Goal: Use online tool/utility: Utilize a website feature to perform a specific function

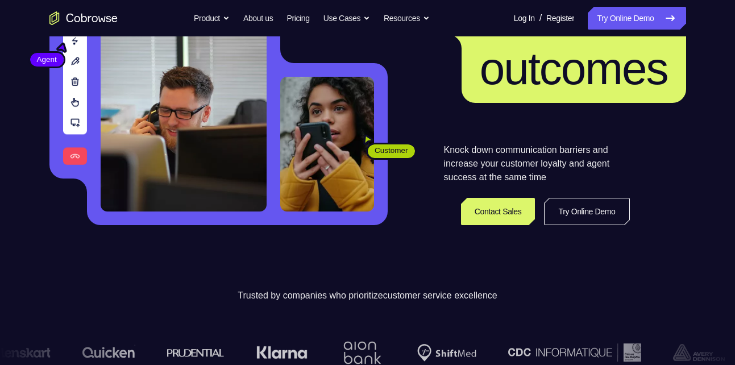
scroll to position [174, 0]
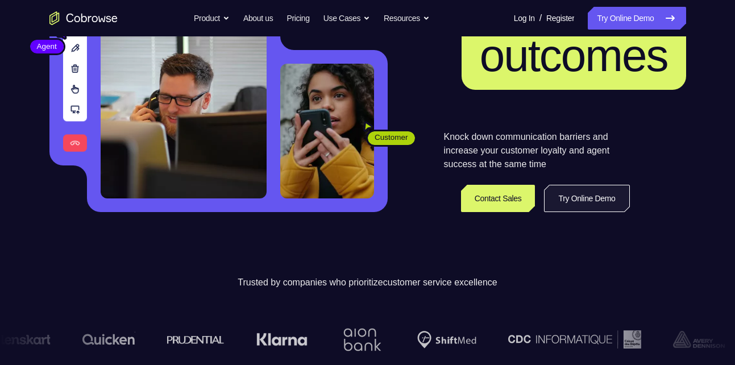
click at [585, 203] on link "Try Online Demo" at bounding box center [586, 198] width 85 height 27
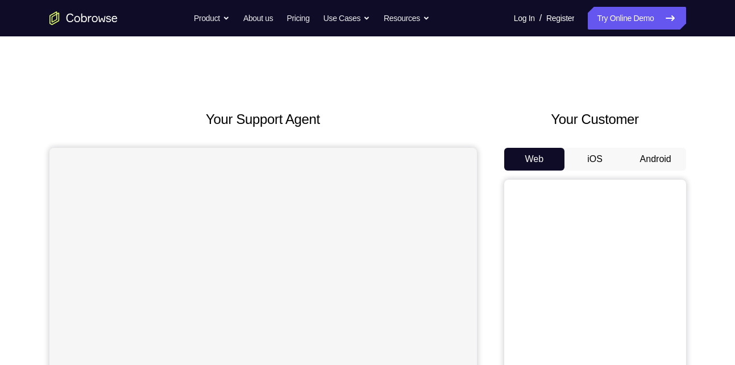
click at [651, 158] on button "Android" at bounding box center [655, 159] width 61 height 23
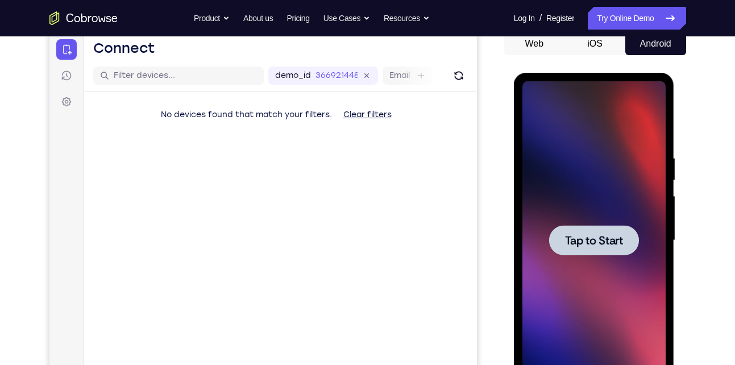
click at [572, 236] on span "Tap to Start" at bounding box center [594, 240] width 58 height 11
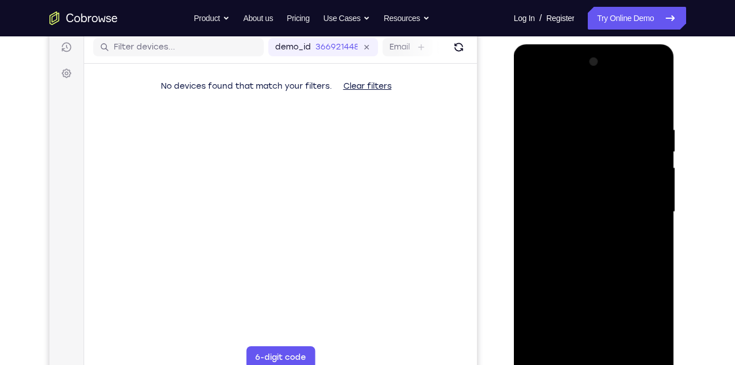
scroll to position [159, 0]
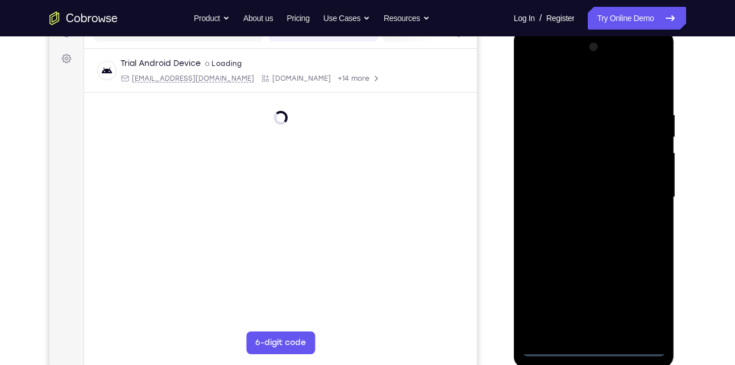
click at [598, 348] on div at bounding box center [593, 197] width 143 height 318
click at [633, 294] on div at bounding box center [593, 197] width 143 height 318
click at [637, 297] on div at bounding box center [593, 197] width 143 height 318
click at [545, 90] on div at bounding box center [593, 196] width 143 height 318
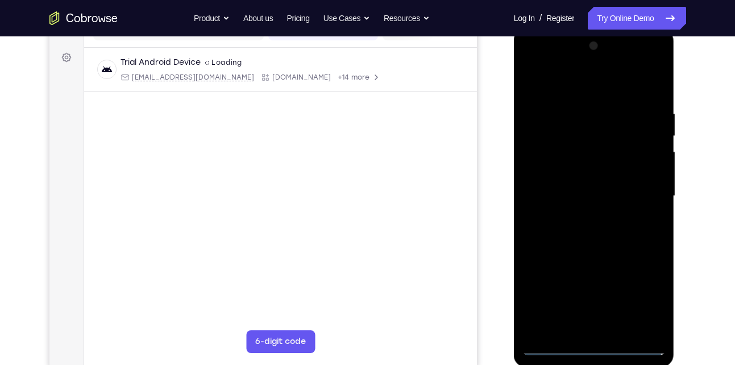
click at [646, 190] on div at bounding box center [593, 196] width 143 height 318
click at [576, 216] on div at bounding box center [593, 196] width 143 height 318
click at [559, 189] on div at bounding box center [593, 196] width 143 height 318
click at [560, 179] on div at bounding box center [593, 196] width 143 height 318
click at [567, 196] on div at bounding box center [593, 196] width 143 height 318
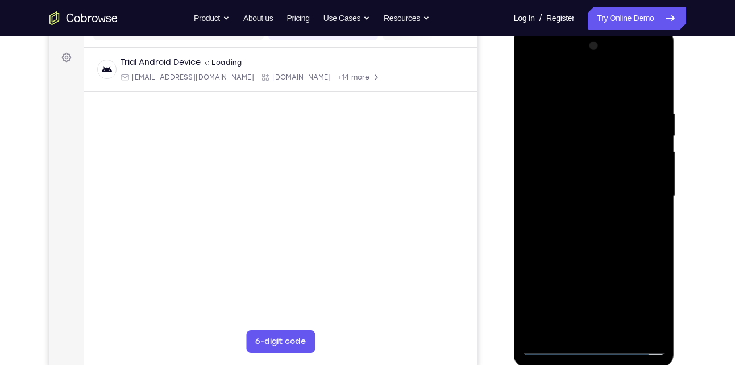
click at [564, 235] on div at bounding box center [593, 196] width 143 height 318
click at [580, 231] on div at bounding box center [593, 196] width 143 height 318
click at [575, 237] on div at bounding box center [593, 196] width 143 height 318
click at [657, 96] on div at bounding box center [593, 196] width 143 height 318
click at [572, 115] on div at bounding box center [593, 196] width 143 height 318
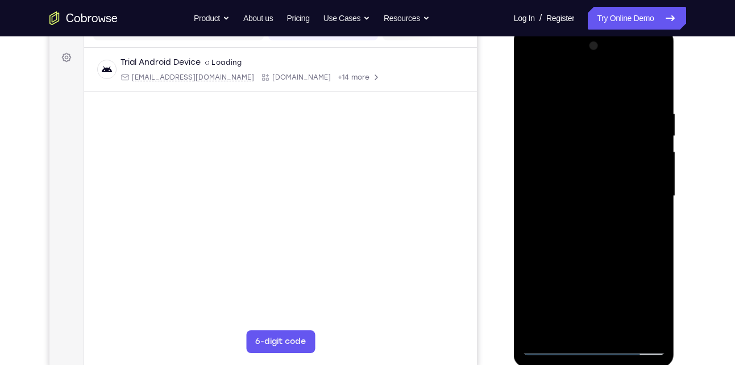
click at [653, 85] on div at bounding box center [593, 196] width 143 height 318
click at [657, 80] on div at bounding box center [593, 196] width 143 height 318
click at [621, 333] on div at bounding box center [593, 196] width 143 height 318
click at [594, 256] on div at bounding box center [593, 196] width 143 height 318
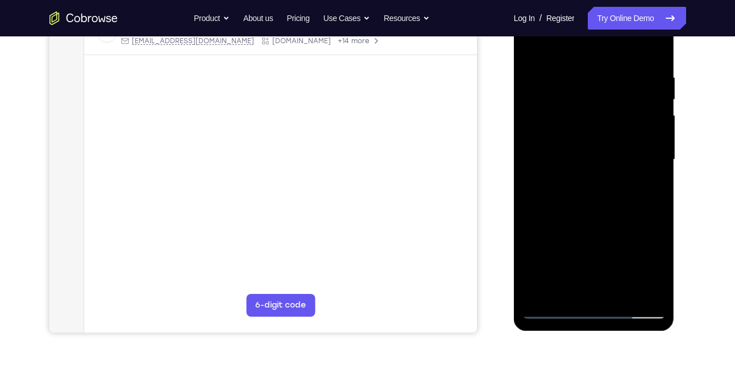
scroll to position [197, 0]
click at [557, 309] on div at bounding box center [593, 159] width 143 height 318
click at [541, 298] on div at bounding box center [593, 159] width 143 height 318
click at [541, 296] on div at bounding box center [593, 159] width 143 height 318
drag, startPoint x: 643, startPoint y: 70, endPoint x: 537, endPoint y: 69, distance: 106.9
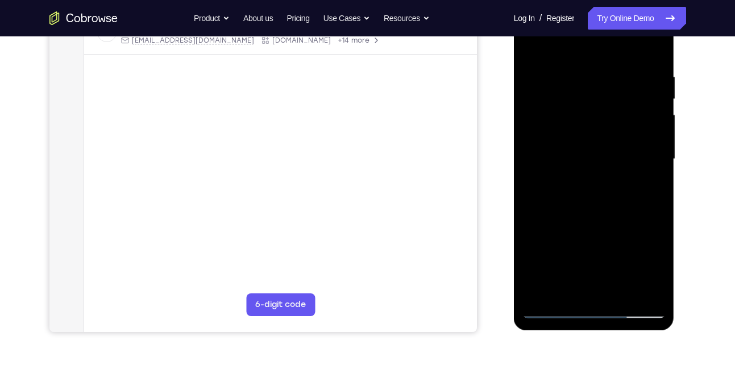
click at [537, 69] on div at bounding box center [593, 159] width 143 height 318
drag, startPoint x: 630, startPoint y: 72, endPoint x: 571, endPoint y: 73, distance: 59.1
click at [571, 73] on div at bounding box center [593, 159] width 143 height 318
click at [658, 205] on div at bounding box center [593, 159] width 143 height 318
drag, startPoint x: 658, startPoint y: 205, endPoint x: 666, endPoint y: 206, distance: 8.0
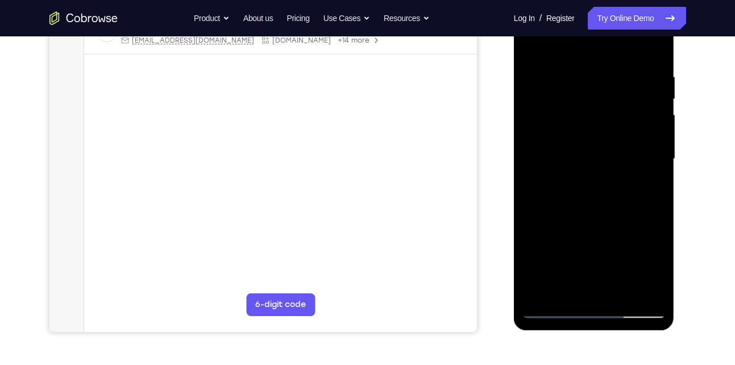
click at [666, 206] on div at bounding box center [594, 160] width 161 height 339
click at [658, 209] on div at bounding box center [593, 159] width 143 height 318
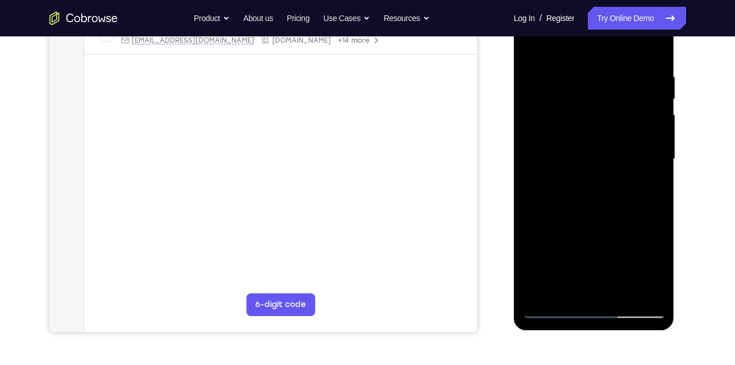
drag, startPoint x: 614, startPoint y: 239, endPoint x: 615, endPoint y: 171, distance: 68.2
click at [615, 171] on div at bounding box center [593, 159] width 143 height 318
drag, startPoint x: 566, startPoint y: 216, endPoint x: 561, endPoint y: 99, distance: 116.6
click at [561, 99] on div at bounding box center [593, 159] width 143 height 318
drag, startPoint x: 558, startPoint y: 167, endPoint x: 568, endPoint y: 95, distance: 72.4
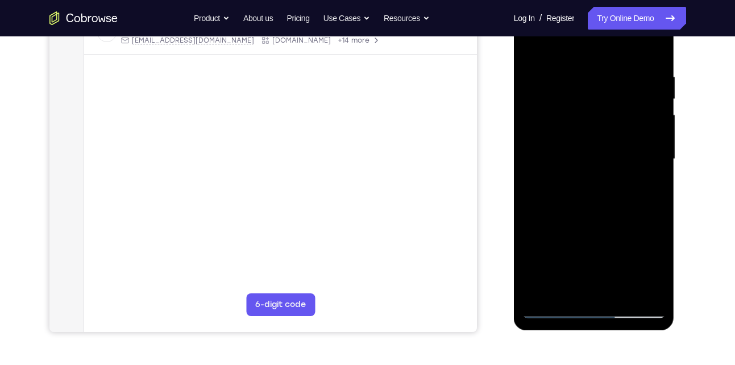
click at [568, 95] on div at bounding box center [593, 159] width 143 height 318
drag, startPoint x: 569, startPoint y: 200, endPoint x: 566, endPoint y: 87, distance: 113.2
click at [566, 87] on div at bounding box center [593, 159] width 143 height 318
drag, startPoint x: 576, startPoint y: 227, endPoint x: 570, endPoint y: 101, distance: 126.9
click at [570, 101] on div at bounding box center [593, 159] width 143 height 318
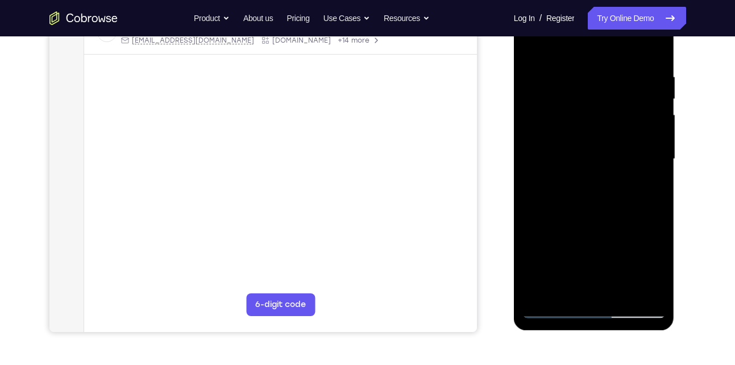
drag, startPoint x: 564, startPoint y: 223, endPoint x: 576, endPoint y: 111, distance: 113.2
click at [576, 111] on div at bounding box center [593, 159] width 143 height 318
drag, startPoint x: 591, startPoint y: 235, endPoint x: 595, endPoint y: 103, distance: 132.5
click at [595, 103] on div at bounding box center [593, 159] width 143 height 318
drag, startPoint x: 569, startPoint y: 246, endPoint x: 581, endPoint y: 117, distance: 129.6
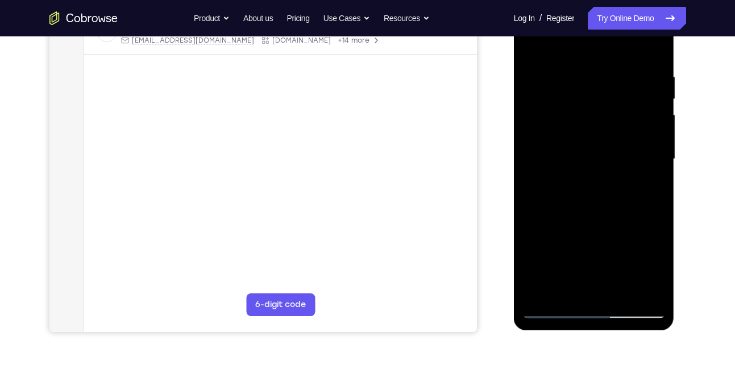
click at [581, 117] on div at bounding box center [593, 159] width 143 height 318
click at [544, 290] on div at bounding box center [593, 159] width 143 height 318
click at [542, 293] on div at bounding box center [593, 159] width 143 height 318
click at [626, 68] on div at bounding box center [593, 159] width 143 height 318
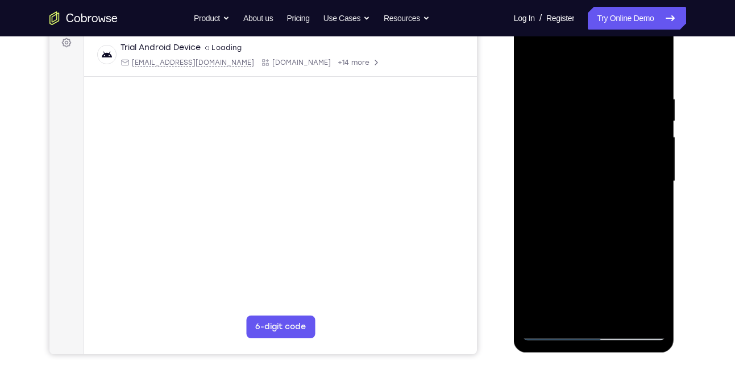
scroll to position [174, 0]
click at [636, 89] on div at bounding box center [593, 182] width 143 height 318
click at [651, 72] on div at bounding box center [593, 182] width 143 height 318
drag, startPoint x: 566, startPoint y: 80, endPoint x: 719, endPoint y: 80, distance: 152.3
click at [676, 80] on html "Online web based iOS Simulators and Android Emulators. Run iPhone, iPad, Mobile…" at bounding box center [595, 184] width 162 height 341
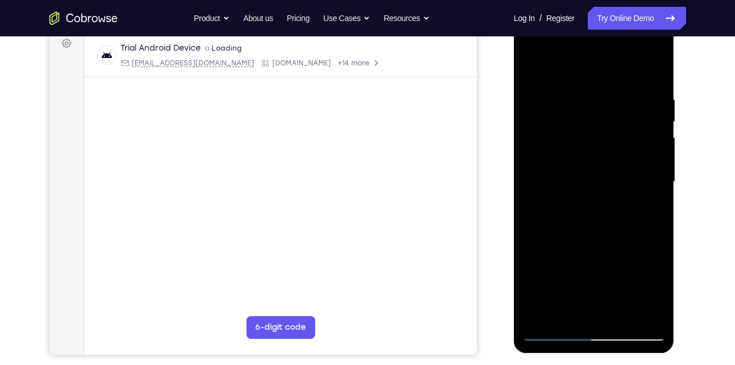
drag, startPoint x: 563, startPoint y: 96, endPoint x: 642, endPoint y: 92, distance: 78.5
click at [642, 92] on div at bounding box center [593, 182] width 143 height 318
drag, startPoint x: 587, startPoint y: 128, endPoint x: 561, endPoint y: 225, distance: 100.1
click at [561, 225] on div at bounding box center [593, 182] width 143 height 318
click at [671, 163] on div at bounding box center [594, 183] width 161 height 339
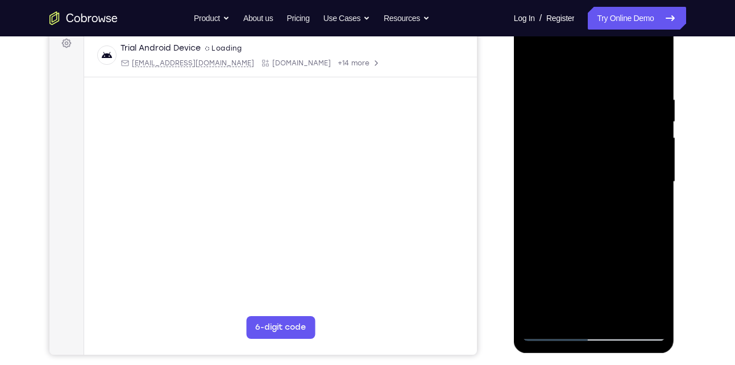
click at [666, 163] on div at bounding box center [594, 183] width 161 height 339
click at [562, 290] on div at bounding box center [593, 182] width 143 height 318
click at [570, 290] on div at bounding box center [593, 182] width 143 height 318
click at [560, 290] on div at bounding box center [593, 182] width 143 height 318
click at [553, 329] on div at bounding box center [593, 182] width 143 height 318
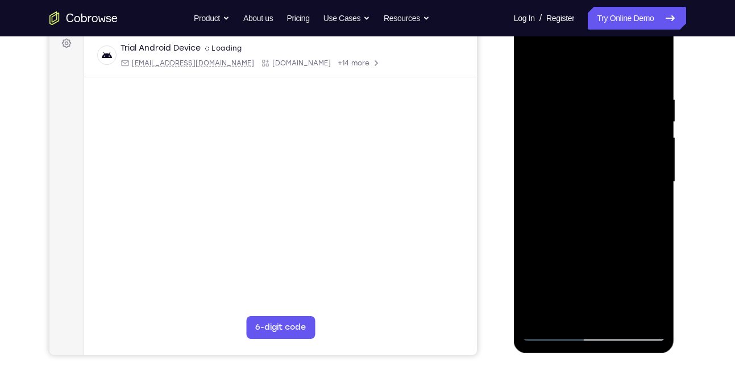
drag, startPoint x: 600, startPoint y: 109, endPoint x: 596, endPoint y: 218, distance: 109.8
click at [596, 218] on div at bounding box center [593, 182] width 143 height 318
click at [575, 103] on div at bounding box center [593, 182] width 143 height 318
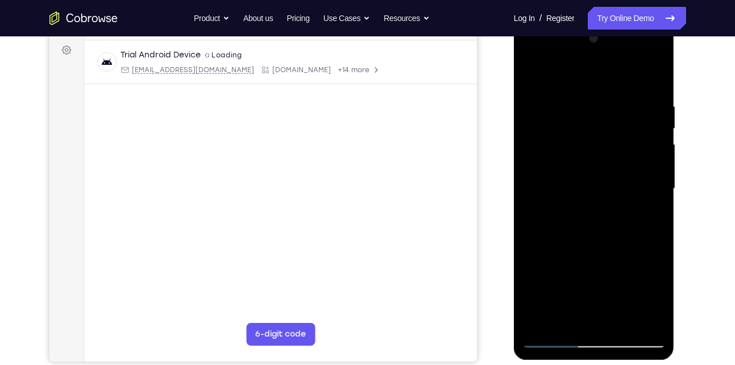
scroll to position [167, 0]
click at [584, 114] on div at bounding box center [593, 189] width 143 height 318
click at [653, 78] on div at bounding box center [593, 189] width 143 height 318
click at [575, 96] on div at bounding box center [593, 189] width 143 height 318
click at [530, 179] on div at bounding box center [593, 189] width 143 height 318
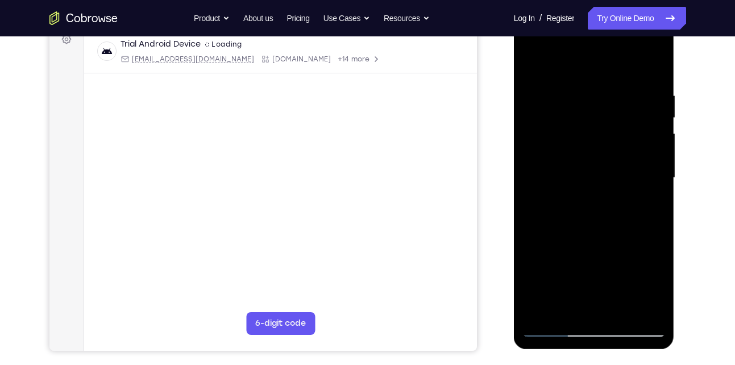
scroll to position [177, 0]
click at [526, 201] on div at bounding box center [593, 178] width 143 height 318
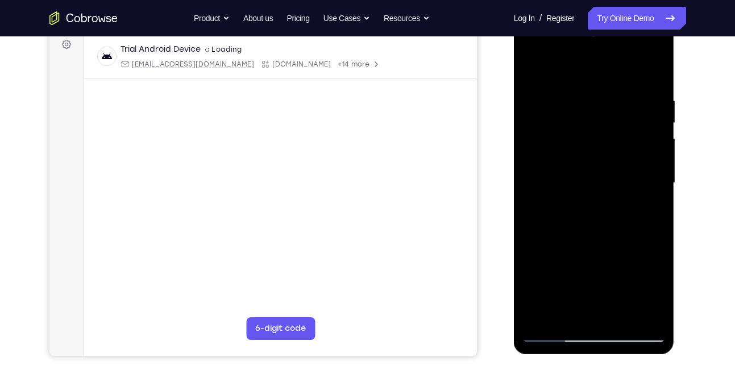
scroll to position [172, 0]
drag, startPoint x: 541, startPoint y: 198, endPoint x: 534, endPoint y: 196, distance: 7.6
click at [534, 196] on div at bounding box center [593, 183] width 143 height 318
click at [647, 72] on div at bounding box center [593, 183] width 143 height 318
click at [654, 74] on div at bounding box center [593, 183] width 143 height 318
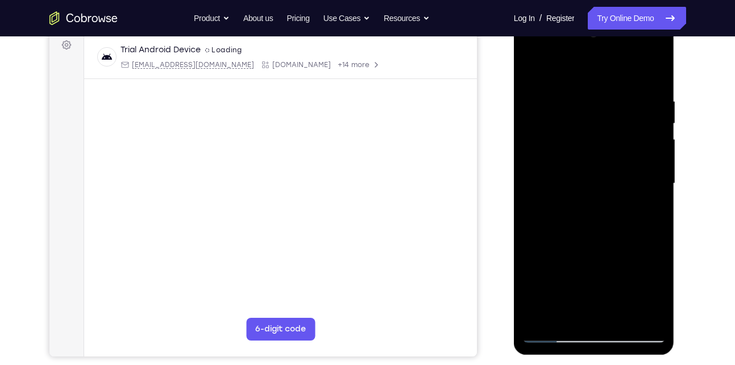
click at [533, 69] on div at bounding box center [593, 183] width 143 height 318
drag, startPoint x: 653, startPoint y: 89, endPoint x: 542, endPoint y: 87, distance: 110.9
click at [542, 87] on div at bounding box center [593, 183] width 143 height 318
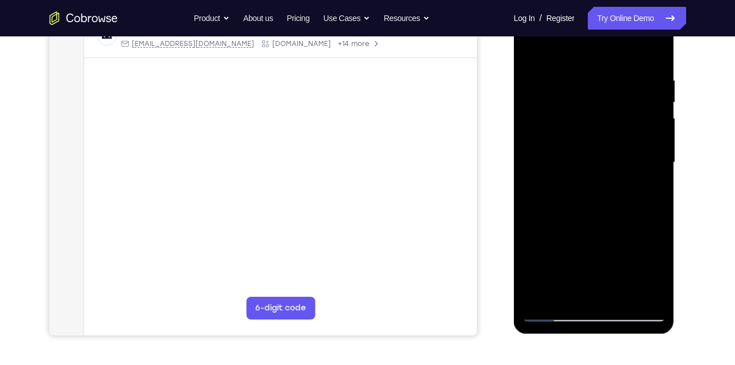
scroll to position [194, 0]
drag, startPoint x: 598, startPoint y: 247, endPoint x: 578, endPoint y: 147, distance: 102.1
click at [578, 147] on div at bounding box center [593, 162] width 143 height 318
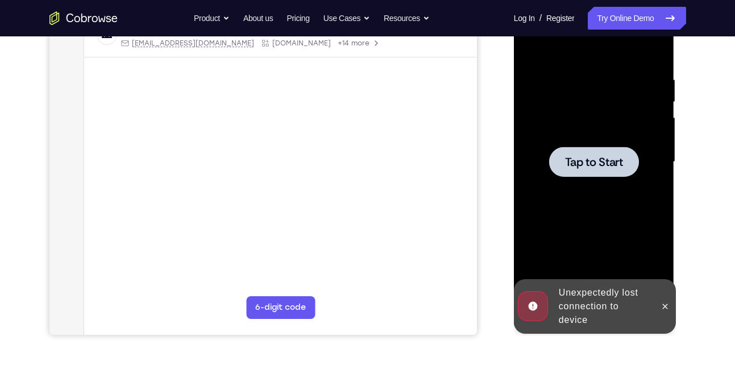
click at [575, 173] on div at bounding box center [594, 162] width 90 height 30
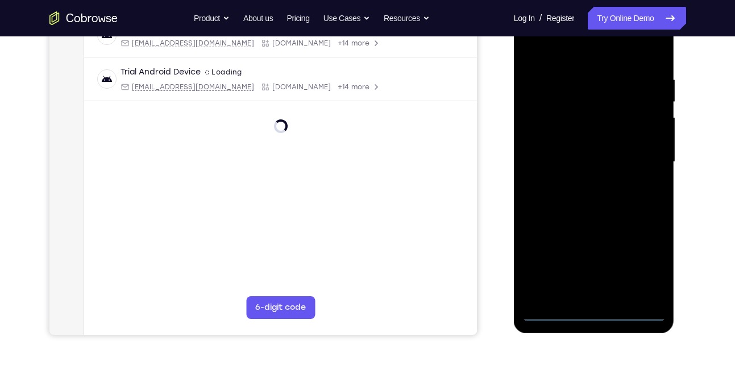
click at [594, 312] on div at bounding box center [593, 162] width 143 height 318
click at [595, 312] on div at bounding box center [593, 162] width 143 height 318
click at [642, 259] on div at bounding box center [593, 162] width 143 height 318
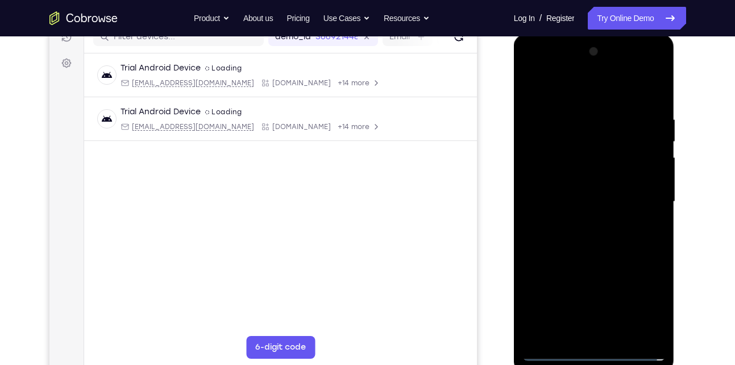
scroll to position [153, 0]
click at [581, 94] on div at bounding box center [593, 202] width 143 height 318
click at [645, 195] on div at bounding box center [593, 202] width 143 height 318
click at [582, 221] on div at bounding box center [593, 202] width 143 height 318
click at [597, 192] on div at bounding box center [593, 202] width 143 height 318
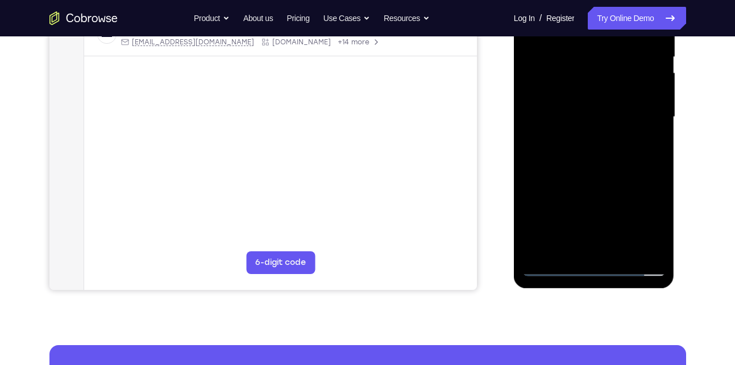
scroll to position [238, 0]
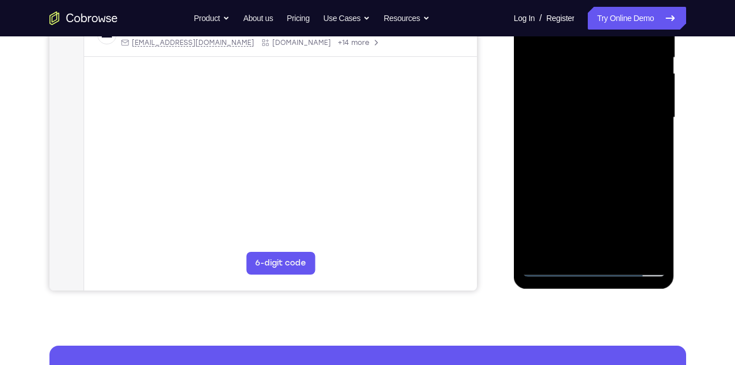
click at [590, 96] on div at bounding box center [593, 118] width 143 height 318
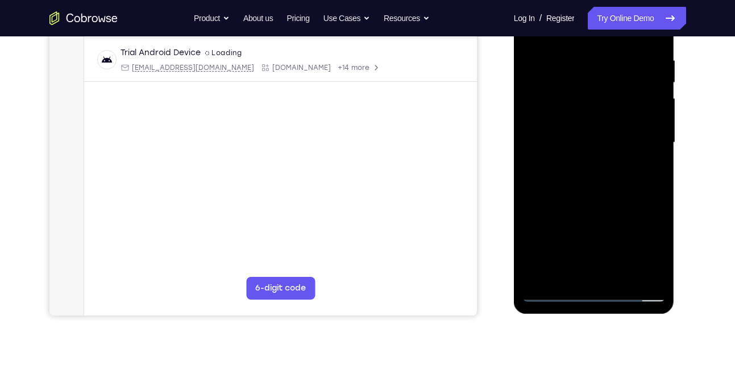
scroll to position [211, 0]
click at [577, 142] on div at bounding box center [593, 144] width 143 height 318
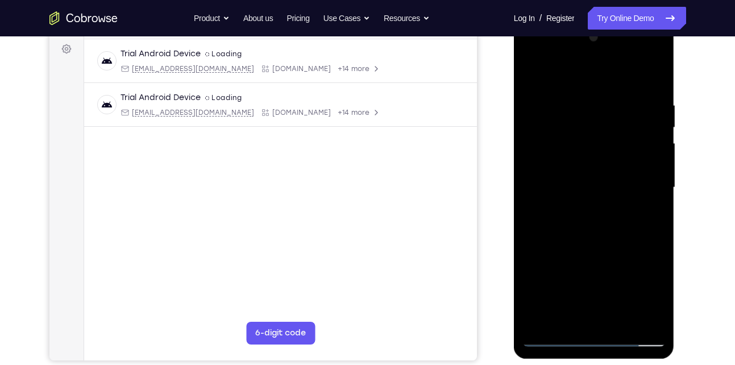
scroll to position [167, 0]
click at [583, 231] on div at bounding box center [593, 189] width 143 height 318
drag, startPoint x: 630, startPoint y: 101, endPoint x: 528, endPoint y: 91, distance: 103.4
click at [528, 91] on div at bounding box center [593, 189] width 143 height 318
click at [615, 243] on div at bounding box center [593, 189] width 143 height 318
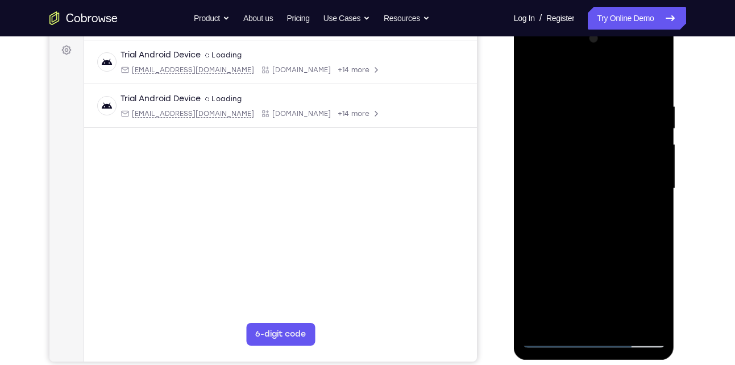
drag, startPoint x: 637, startPoint y: 104, endPoint x: 522, endPoint y: 102, distance: 114.8
click at [522, 102] on div at bounding box center [594, 190] width 161 height 339
drag, startPoint x: 584, startPoint y: 106, endPoint x: 720, endPoint y: 123, distance: 136.9
click at [676, 123] on html "Online web based iOS Simulators and Android Emulators. Run iPhone, iPad, Mobile…" at bounding box center [595, 191] width 162 height 341
drag, startPoint x: 575, startPoint y: 102, endPoint x: 715, endPoint y: 120, distance: 140.9
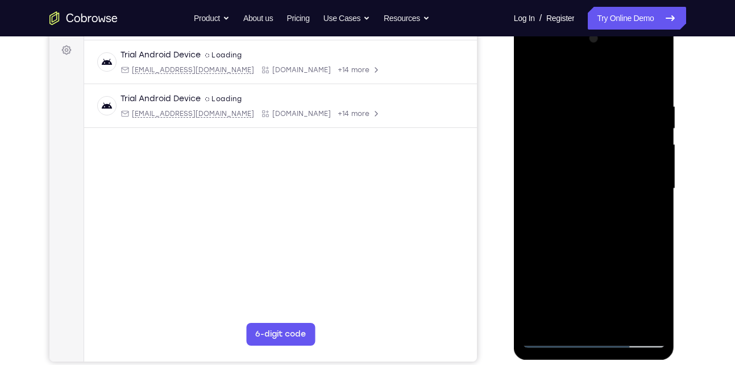
click at [676, 120] on html "Online web based iOS Simulators and Android Emulators. Run iPhone, iPad, Mobile…" at bounding box center [595, 191] width 162 height 341
drag, startPoint x: 589, startPoint y: 81, endPoint x: 584, endPoint y: 30, distance: 51.4
click at [584, 30] on div at bounding box center [593, 189] width 143 height 318
drag, startPoint x: 589, startPoint y: 168, endPoint x: 593, endPoint y: 64, distance: 104.7
click at [593, 64] on div at bounding box center [593, 189] width 143 height 318
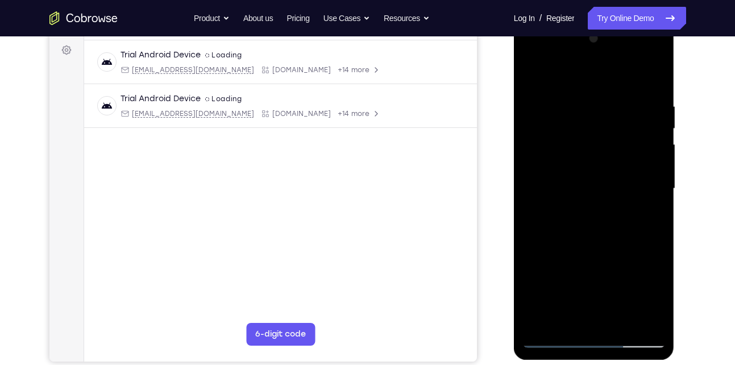
drag, startPoint x: 595, startPoint y: 215, endPoint x: 584, endPoint y: 79, distance: 136.9
click at [584, 79] on div at bounding box center [593, 189] width 143 height 318
drag, startPoint x: 607, startPoint y: 217, endPoint x: 604, endPoint y: 99, distance: 117.1
click at [604, 99] on div at bounding box center [593, 189] width 143 height 318
drag, startPoint x: 583, startPoint y: 258, endPoint x: 576, endPoint y: 96, distance: 161.6
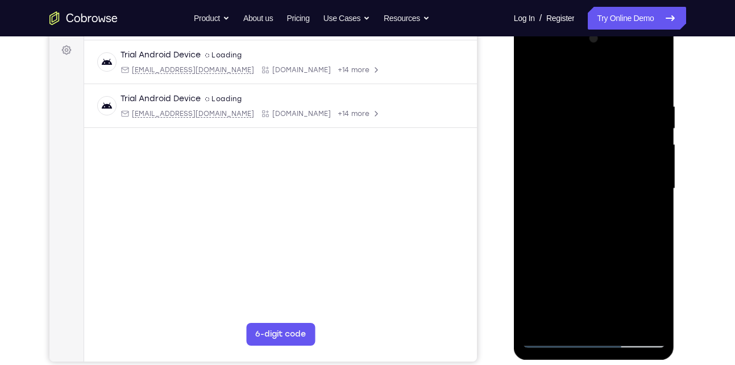
click at [576, 96] on div at bounding box center [593, 189] width 143 height 318
drag, startPoint x: 586, startPoint y: 274, endPoint x: 586, endPoint y: 73, distance: 201.2
click at [586, 73] on div at bounding box center [593, 189] width 143 height 318
drag, startPoint x: 572, startPoint y: 284, endPoint x: 572, endPoint y: 123, distance: 160.9
click at [572, 123] on div at bounding box center [593, 189] width 143 height 318
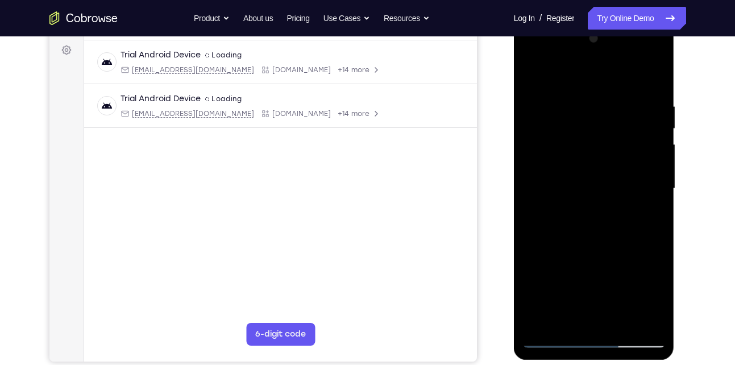
drag, startPoint x: 570, startPoint y: 274, endPoint x: 581, endPoint y: 136, distance: 138.0
click at [581, 136] on div at bounding box center [593, 189] width 143 height 318
click at [542, 322] on div at bounding box center [593, 189] width 143 height 318
click at [668, 285] on div at bounding box center [594, 190] width 161 height 339
click at [660, 293] on div at bounding box center [593, 189] width 143 height 318
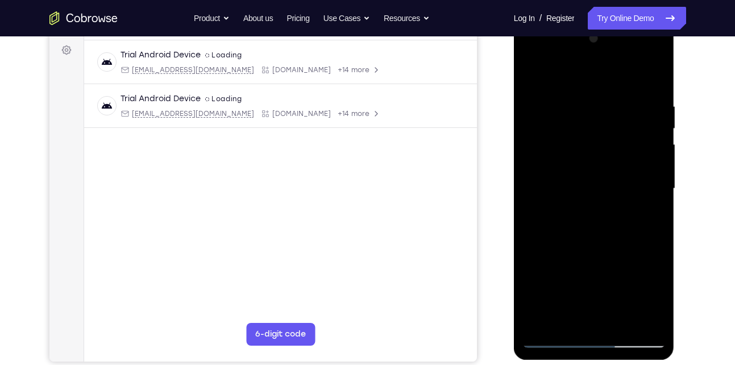
click at [542, 322] on div at bounding box center [593, 189] width 143 height 318
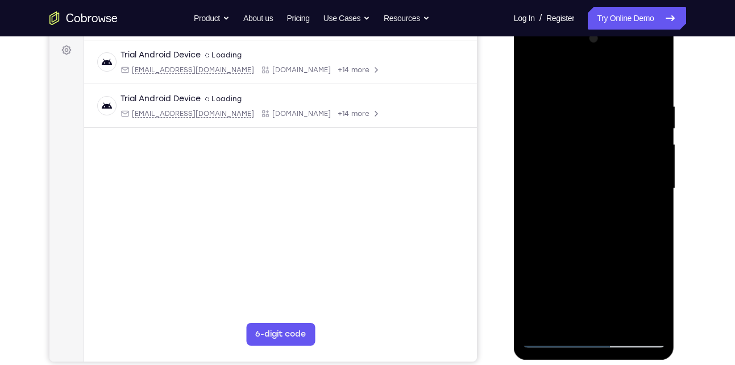
drag, startPoint x: 587, startPoint y: 235, endPoint x: 561, endPoint y: 394, distance: 160.7
click at [561, 362] on html "Online web based iOS Simulators and Android Emulators. Run iPhone, iPad, Mobile…" at bounding box center [595, 191] width 162 height 341
drag, startPoint x: 607, startPoint y: 161, endPoint x: 613, endPoint y: 295, distance: 134.3
click at [613, 295] on div at bounding box center [593, 189] width 143 height 318
drag, startPoint x: 624, startPoint y: 91, endPoint x: 510, endPoint y: 82, distance: 113.5
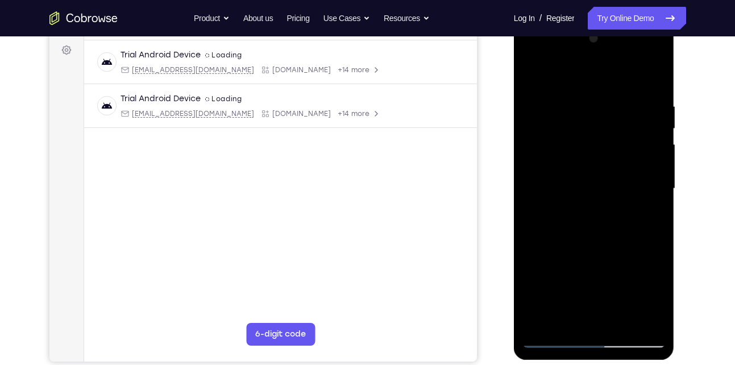
click at [514, 82] on html "Online web based iOS Simulators and Android Emulators. Run iPhone, iPad, Mobile…" at bounding box center [595, 191] width 162 height 341
drag, startPoint x: 630, startPoint y: 110, endPoint x: 521, endPoint y: 102, distance: 110.0
click at [521, 102] on div at bounding box center [594, 190] width 161 height 339
click at [625, 325] on div at bounding box center [593, 189] width 143 height 318
click at [588, 251] on div at bounding box center [593, 189] width 143 height 318
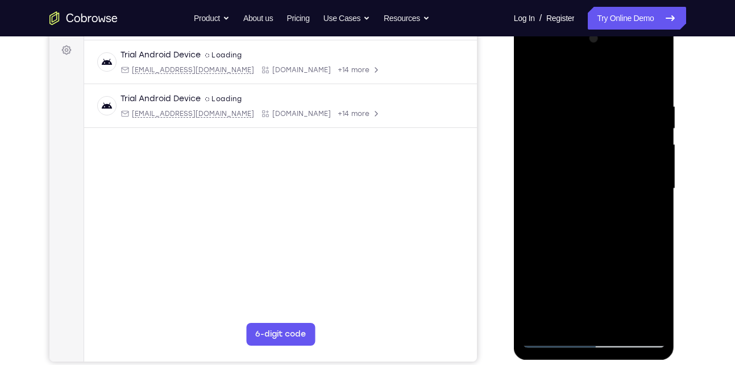
click at [550, 340] on div at bounding box center [593, 189] width 143 height 318
click at [625, 325] on div at bounding box center [593, 189] width 143 height 318
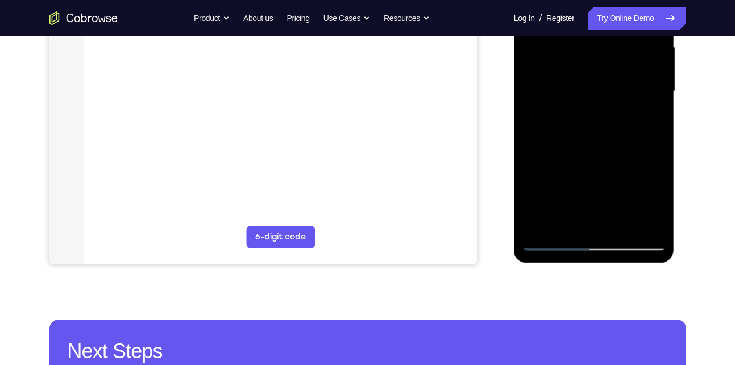
scroll to position [267, 0]
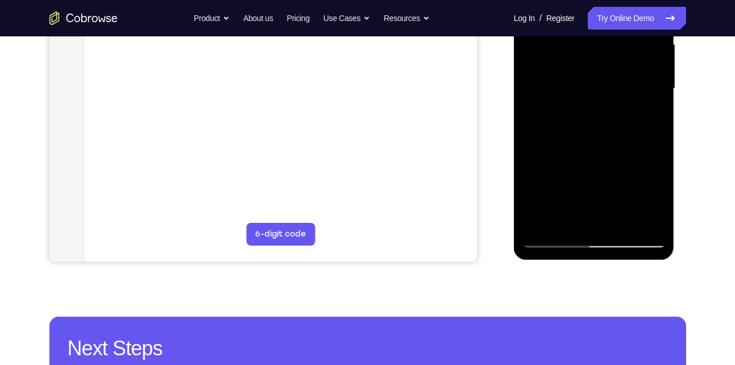
click at [553, 240] on div at bounding box center [593, 89] width 143 height 318
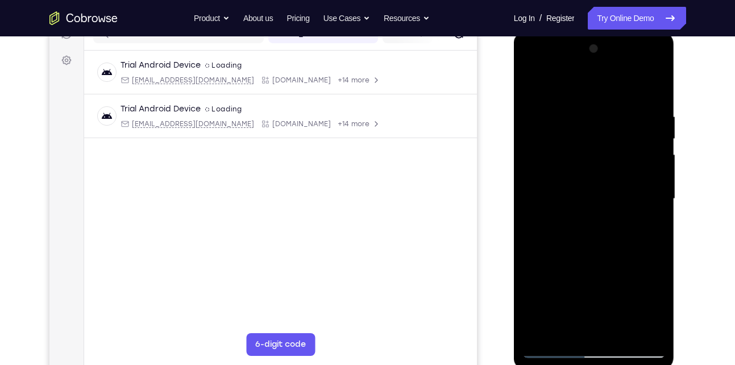
scroll to position [157, 0]
click at [586, 115] on div at bounding box center [593, 198] width 143 height 318
click at [639, 131] on div at bounding box center [593, 198] width 143 height 318
click at [646, 159] on div at bounding box center [593, 198] width 143 height 318
click at [647, 169] on div at bounding box center [593, 198] width 143 height 318
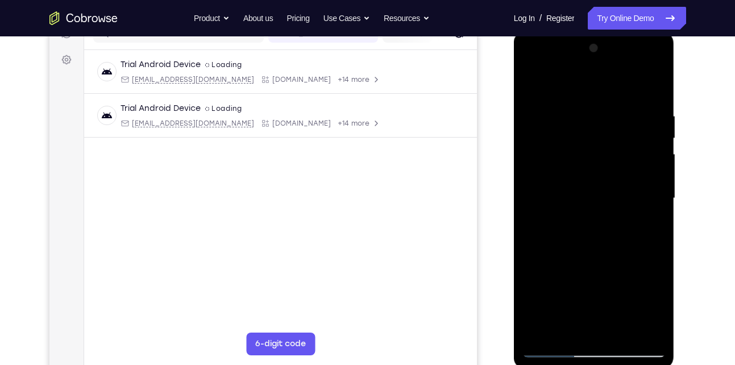
click at [650, 87] on div at bounding box center [593, 198] width 143 height 318
drag, startPoint x: 660, startPoint y: 105, endPoint x: 582, endPoint y: 96, distance: 79.0
click at [582, 96] on div at bounding box center [593, 198] width 143 height 318
drag, startPoint x: 609, startPoint y: 106, endPoint x: 525, endPoint y: 98, distance: 83.9
click at [525, 98] on div at bounding box center [593, 198] width 143 height 318
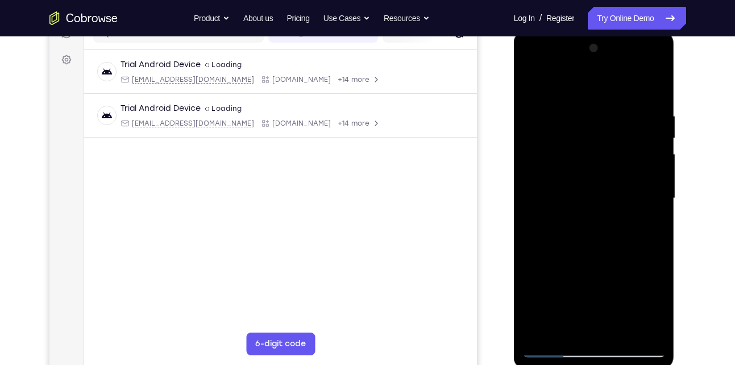
drag, startPoint x: 604, startPoint y: 136, endPoint x: 567, endPoint y: 265, distance: 134.8
click at [567, 265] on div at bounding box center [593, 198] width 143 height 318
drag, startPoint x: 648, startPoint y: 121, endPoint x: 520, endPoint y: 107, distance: 129.2
click at [520, 107] on div at bounding box center [594, 200] width 161 height 339
drag, startPoint x: 626, startPoint y: 108, endPoint x: 528, endPoint y: 94, distance: 98.8
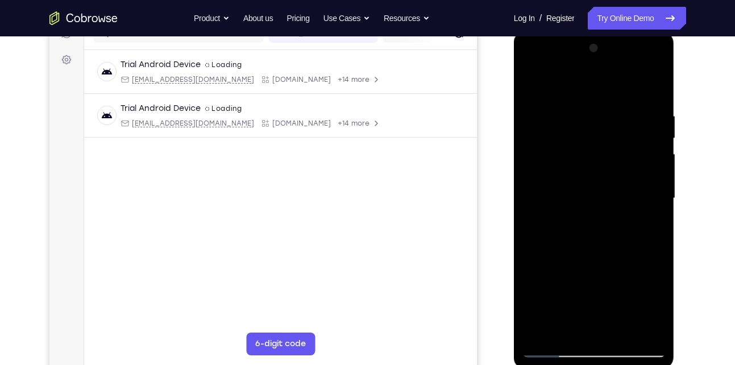
click at [528, 94] on div at bounding box center [593, 198] width 143 height 318
drag, startPoint x: 622, startPoint y: 122, endPoint x: 539, endPoint y: 106, distance: 83.9
click at [539, 106] on div at bounding box center [593, 198] width 143 height 318
click at [546, 331] on div at bounding box center [593, 198] width 143 height 318
click at [542, 334] on div at bounding box center [593, 198] width 143 height 318
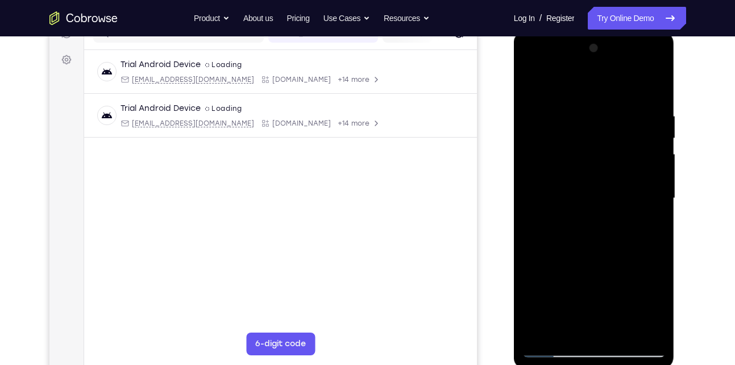
click at [541, 331] on div at bounding box center [593, 198] width 143 height 318
click at [646, 334] on div at bounding box center [593, 198] width 143 height 318
click at [542, 335] on div at bounding box center [593, 198] width 143 height 318
click at [544, 333] on div at bounding box center [593, 198] width 143 height 318
drag, startPoint x: 625, startPoint y: 113, endPoint x: 490, endPoint y: 90, distance: 137.2
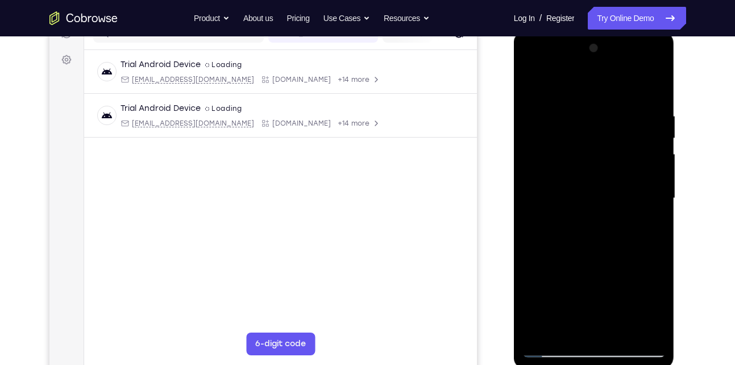
click at [514, 90] on html "Online web based iOS Simulators and Android Emulators. Run iPhone, iPad, Mobile…" at bounding box center [595, 201] width 162 height 341
drag, startPoint x: 634, startPoint y: 100, endPoint x: 572, endPoint y: 102, distance: 62.0
click at [572, 102] on div at bounding box center [593, 198] width 143 height 318
click at [609, 106] on div at bounding box center [593, 198] width 143 height 318
click at [654, 87] on div at bounding box center [593, 198] width 143 height 318
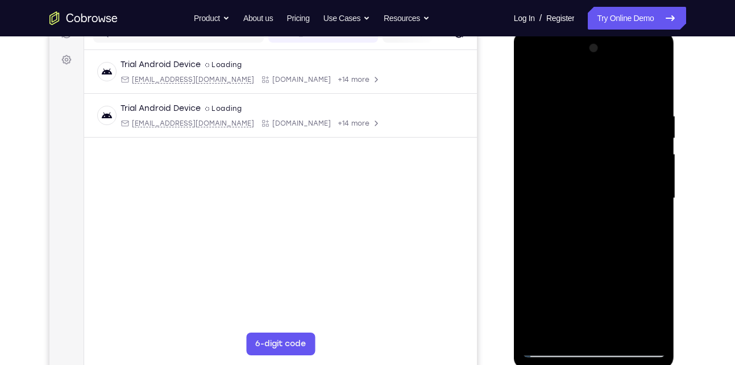
drag, startPoint x: 640, startPoint y: 108, endPoint x: 619, endPoint y: 225, distance: 119.0
click at [619, 225] on div at bounding box center [593, 198] width 143 height 318
click at [571, 122] on div at bounding box center [593, 198] width 143 height 318
click at [655, 88] on div at bounding box center [593, 198] width 143 height 318
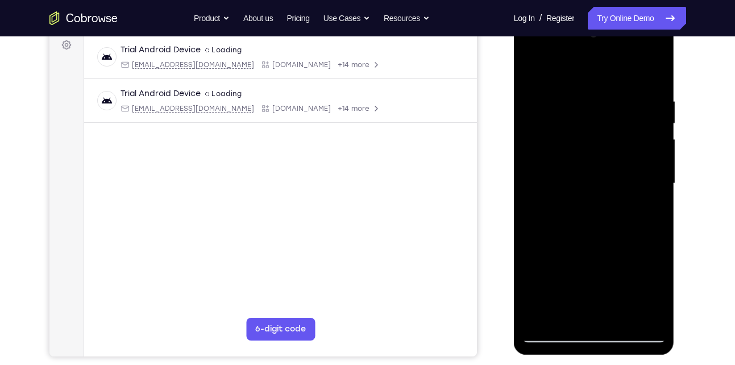
scroll to position [176, 0]
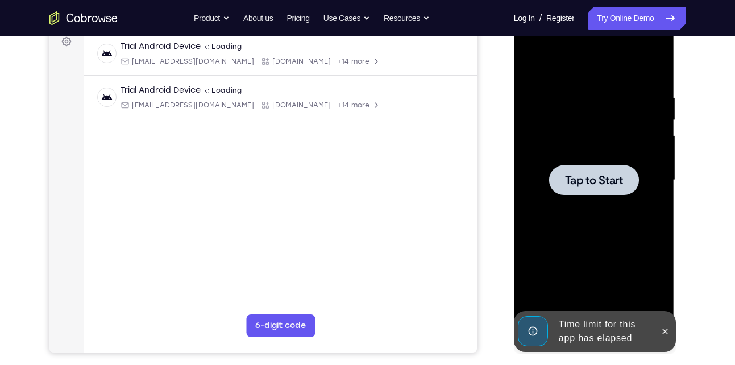
click at [608, 175] on span "Tap to Start" at bounding box center [594, 180] width 58 height 11
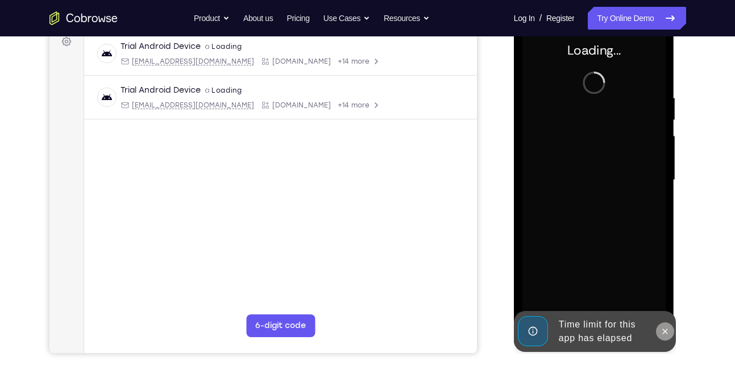
click at [665, 328] on icon at bounding box center [665, 331] width 9 height 9
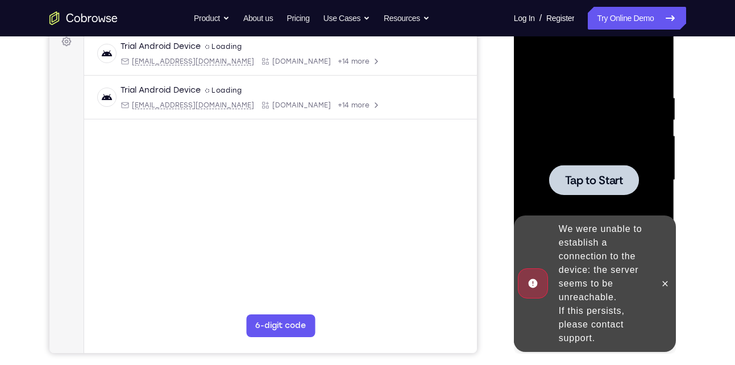
click at [579, 175] on span "Tap to Start" at bounding box center [594, 180] width 58 height 11
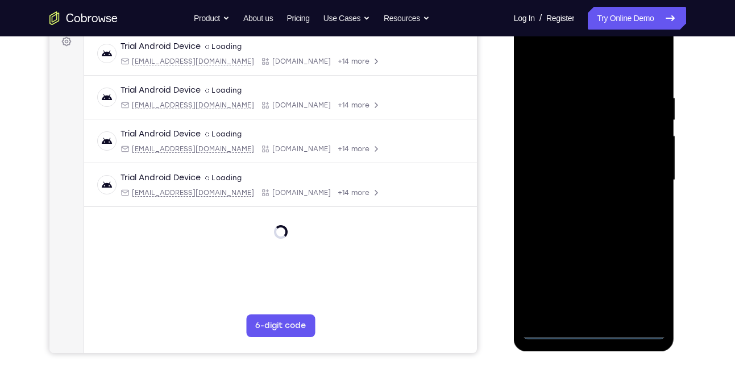
click at [600, 330] on div at bounding box center [593, 180] width 143 height 318
click at [648, 276] on div at bounding box center [593, 180] width 143 height 318
click at [582, 80] on div at bounding box center [593, 180] width 143 height 318
click at [636, 177] on div at bounding box center [593, 180] width 143 height 318
click at [577, 196] on div at bounding box center [593, 180] width 143 height 318
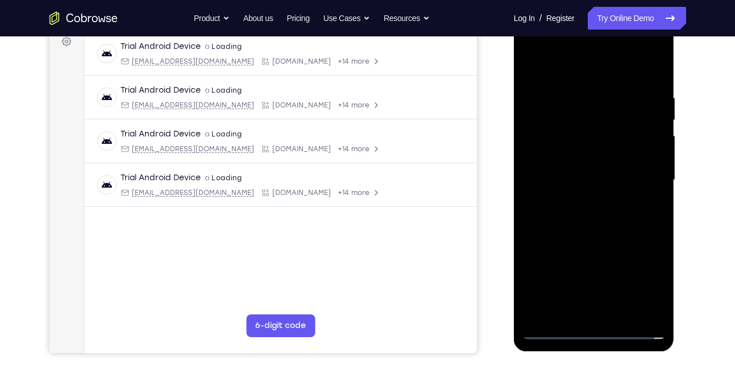
click at [580, 200] on div at bounding box center [593, 180] width 143 height 318
click at [568, 128] on div at bounding box center [593, 180] width 143 height 318
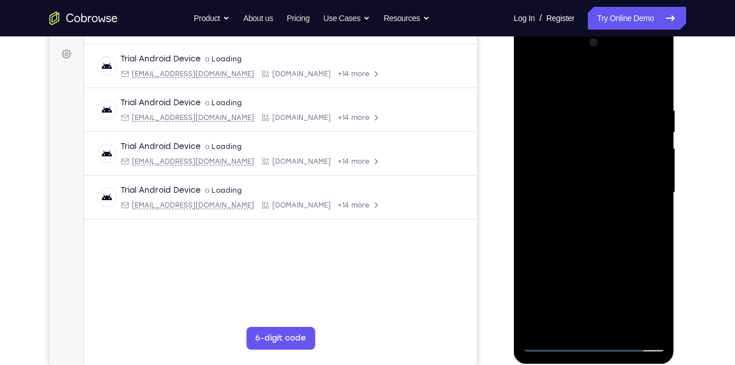
scroll to position [163, 0]
click at [576, 165] on div at bounding box center [593, 193] width 143 height 318
click at [585, 207] on div at bounding box center [593, 193] width 143 height 318
click at [557, 346] on div at bounding box center [593, 193] width 143 height 318
click at [587, 231] on div at bounding box center [593, 193] width 143 height 318
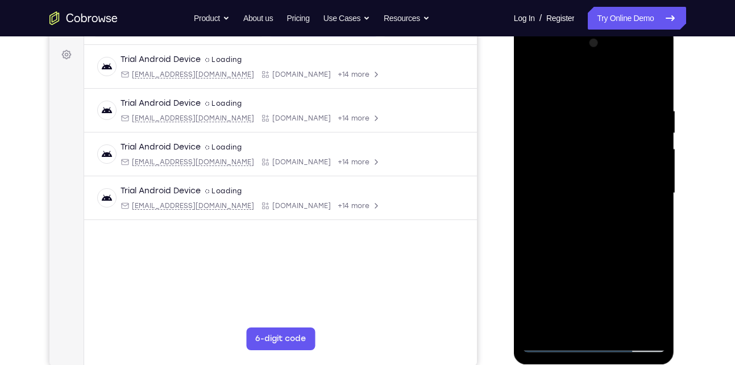
drag, startPoint x: 562, startPoint y: 77, endPoint x: 566, endPoint y: 9, distance: 68.3
click at [566, 26] on html "Online web based iOS Simulators and Android Emulators. Run iPhone, iPad, Mobile…" at bounding box center [595, 196] width 162 height 341
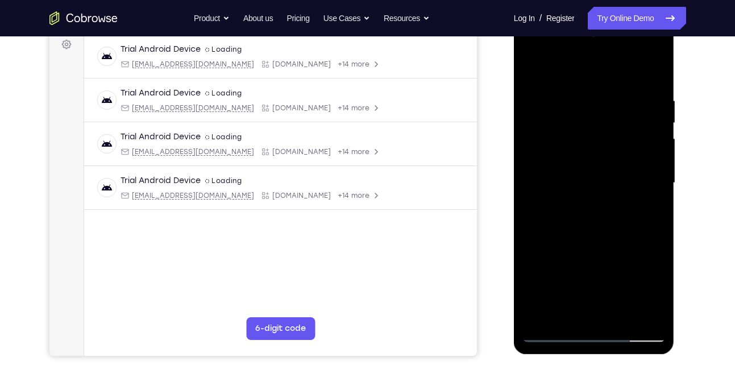
scroll to position [172, 0]
click at [600, 239] on div at bounding box center [593, 183] width 143 height 318
click at [599, 110] on div at bounding box center [593, 183] width 143 height 318
drag, startPoint x: 599, startPoint y: 110, endPoint x: 591, endPoint y: 43, distance: 66.9
click at [591, 43] on div at bounding box center [593, 183] width 143 height 318
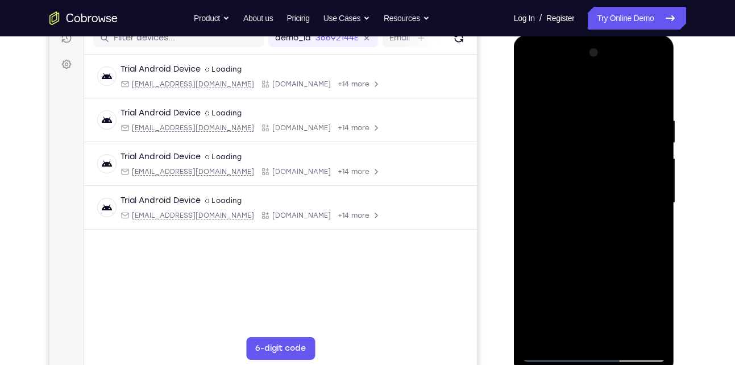
scroll to position [152, 0]
drag, startPoint x: 631, startPoint y: 118, endPoint x: 551, endPoint y: 118, distance: 79.6
click at [551, 118] on div at bounding box center [593, 203] width 143 height 318
drag, startPoint x: 618, startPoint y: 115, endPoint x: 530, endPoint y: 112, distance: 88.2
click at [530, 112] on div at bounding box center [593, 203] width 143 height 318
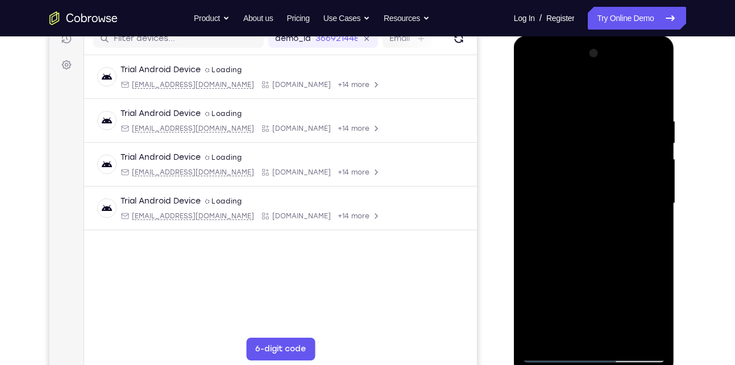
drag, startPoint x: 610, startPoint y: 107, endPoint x: 522, endPoint y: 97, distance: 88.7
click at [522, 97] on div at bounding box center [594, 205] width 161 height 339
drag, startPoint x: 612, startPoint y: 106, endPoint x: 522, endPoint y: 97, distance: 90.3
click at [522, 97] on div at bounding box center [593, 203] width 143 height 318
drag, startPoint x: 595, startPoint y: 107, endPoint x: 483, endPoint y: 110, distance: 112.0
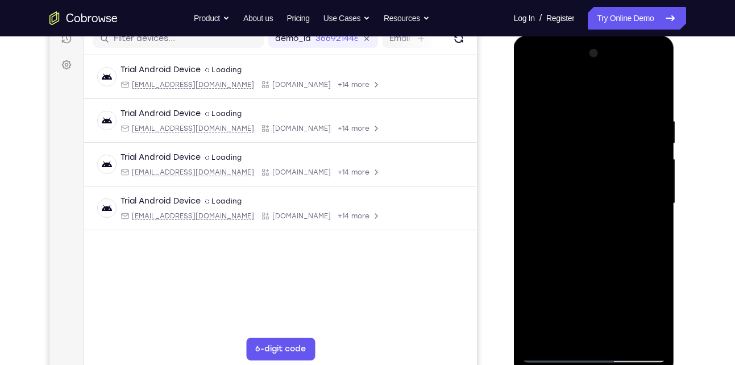
click at [514, 110] on html "Online web based iOS Simulators and Android Emulators. Run iPhone, iPad, Mobile…" at bounding box center [595, 206] width 162 height 341
drag, startPoint x: 623, startPoint y: 123, endPoint x: 505, endPoint y: 116, distance: 118.5
click at [514, 116] on html "Online web based iOS Simulators and Android Emulators. Run iPhone, iPad, Mobile…" at bounding box center [595, 206] width 162 height 341
click at [625, 338] on div at bounding box center [593, 203] width 143 height 318
click at [592, 268] on div at bounding box center [593, 203] width 143 height 318
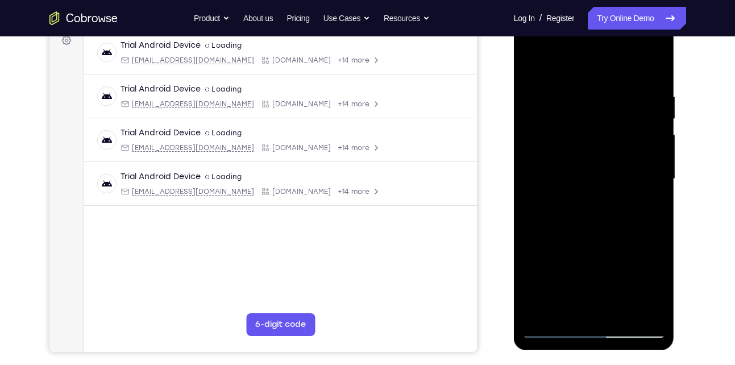
scroll to position [178, 0]
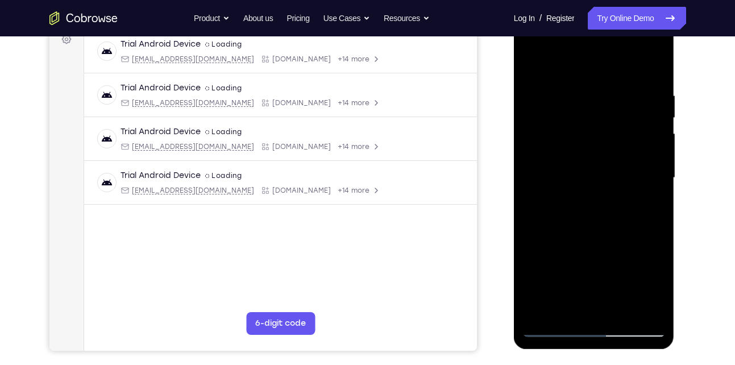
click at [555, 329] on div at bounding box center [593, 178] width 143 height 318
click at [643, 312] on div at bounding box center [593, 178] width 143 height 318
click at [540, 309] on div at bounding box center [593, 178] width 143 height 318
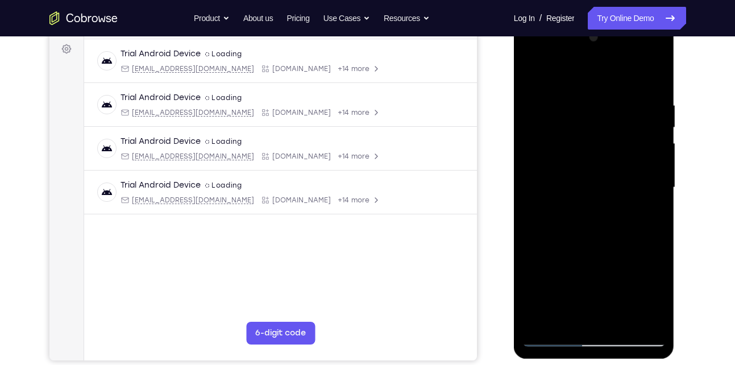
drag, startPoint x: 589, startPoint y: 125, endPoint x: 525, endPoint y: 324, distance: 209.1
click at [525, 324] on div at bounding box center [593, 187] width 143 height 318
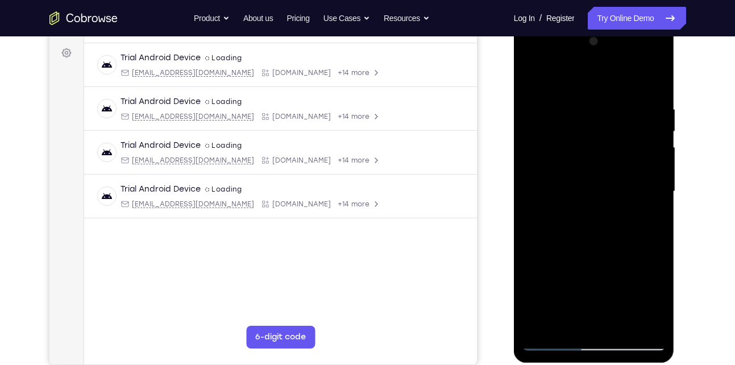
scroll to position [165, 0]
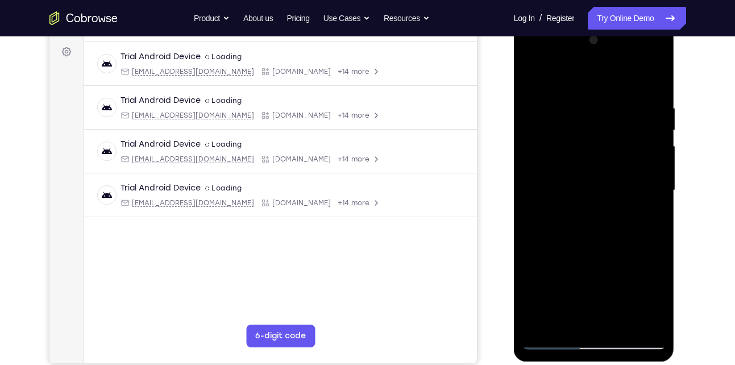
drag, startPoint x: 599, startPoint y: 182, endPoint x: 585, endPoint y: 61, distance: 121.8
click at [585, 61] on div at bounding box center [593, 190] width 143 height 318
drag, startPoint x: 591, startPoint y: 232, endPoint x: 573, endPoint y: 130, distance: 103.8
click at [573, 130] on div at bounding box center [593, 190] width 143 height 318
click at [536, 326] on div at bounding box center [593, 190] width 143 height 318
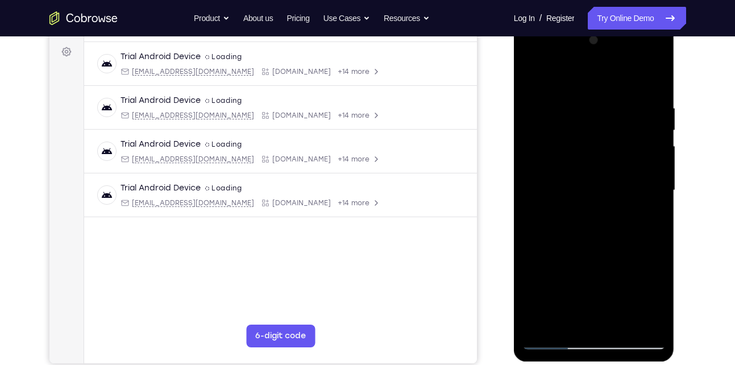
drag, startPoint x: 636, startPoint y: 98, endPoint x: 551, endPoint y: 93, distance: 84.3
click at [551, 93] on div at bounding box center [593, 190] width 143 height 318
drag, startPoint x: 637, startPoint y: 99, endPoint x: 745, endPoint y: 72, distance: 111.4
click at [676, 72] on html "Online web based iOS Simulators and Android Emulators. Run iPhone, iPad, Mobile…" at bounding box center [595, 193] width 162 height 341
click at [539, 325] on div at bounding box center [593, 190] width 143 height 318
